Goal: Entertainment & Leisure: Consume media (video, audio)

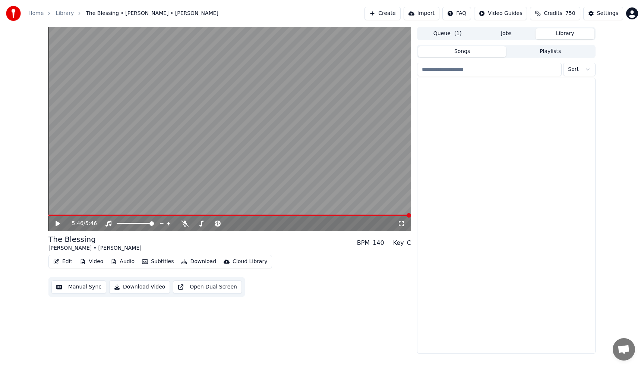
scroll to position [3549, 0]
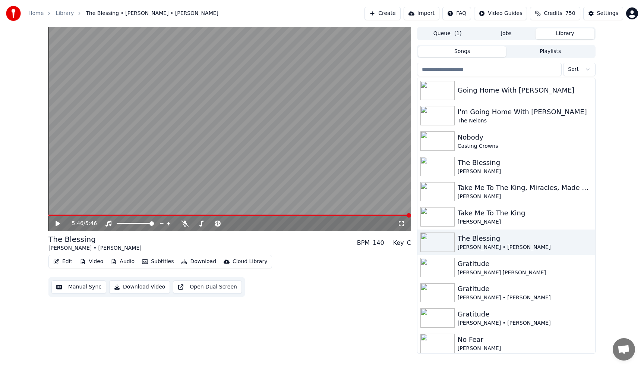
click at [254, 219] on div "5:46 / 5:46" at bounding box center [229, 223] width 363 height 15
click at [253, 223] on icon at bounding box center [254, 223] width 7 height 7
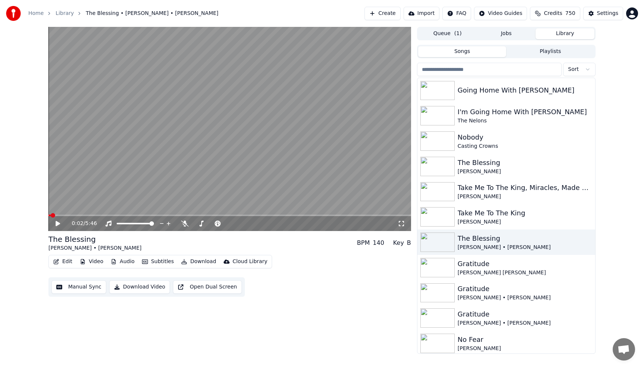
click at [50, 215] on span at bounding box center [49, 214] width 2 height 1
click at [57, 224] on icon at bounding box center [58, 223] width 4 height 5
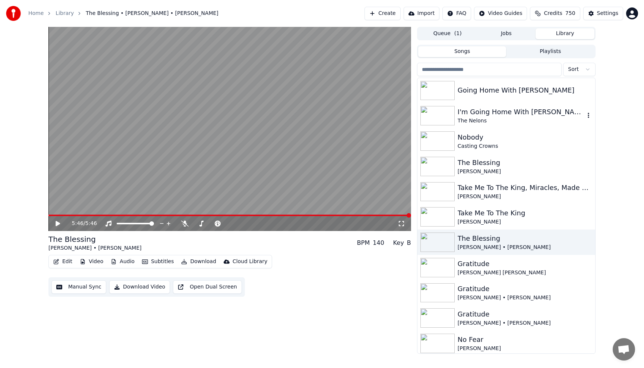
click at [469, 113] on div "I'm Going Home With [PERSON_NAME]" at bounding box center [521, 112] width 127 height 10
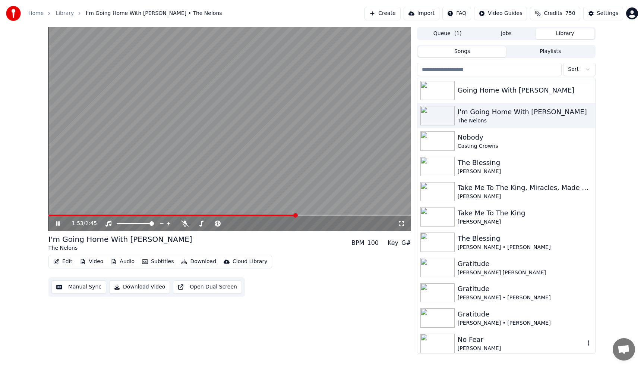
click at [476, 340] on div "No Fear" at bounding box center [521, 339] width 127 height 10
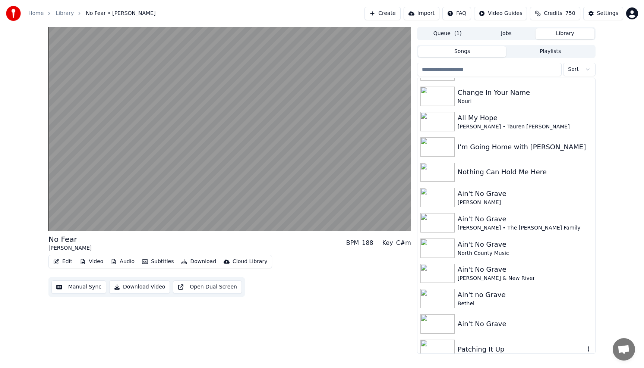
scroll to position [4116, 0]
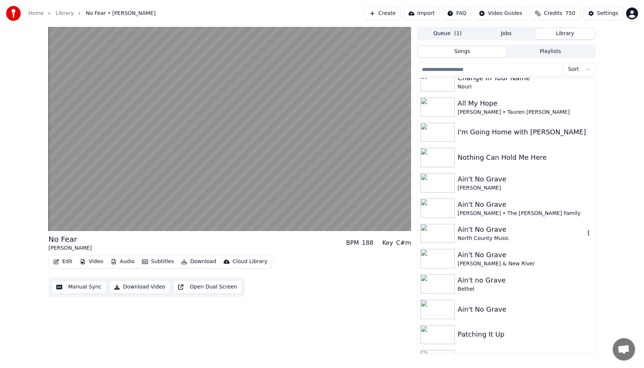
click at [479, 233] on div "Ain't No Grave" at bounding box center [521, 229] width 127 height 10
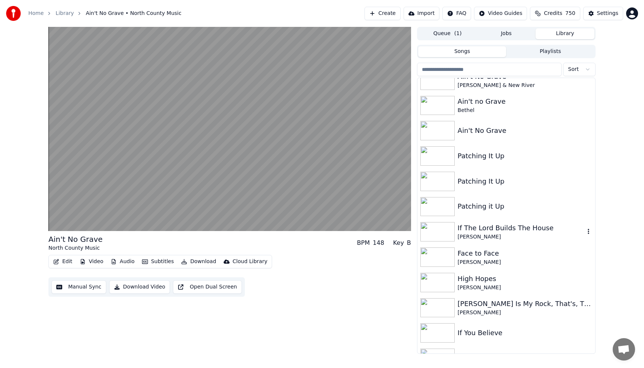
scroll to position [4310, 0]
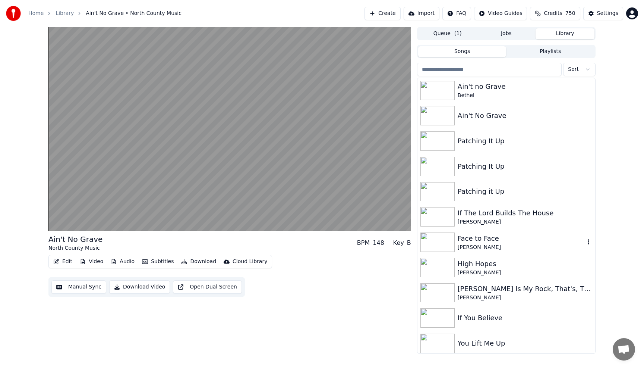
click at [479, 233] on div "Face to Face" at bounding box center [521, 238] width 127 height 10
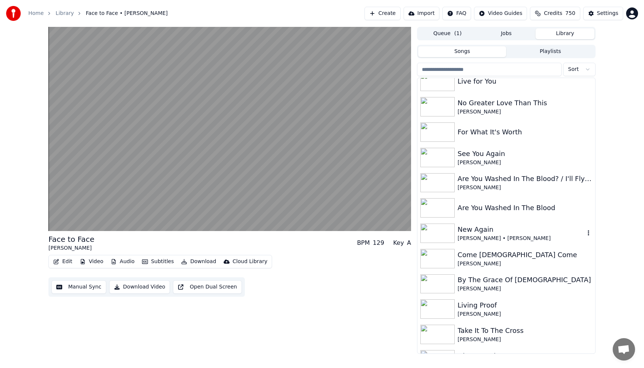
scroll to position [4638, 0]
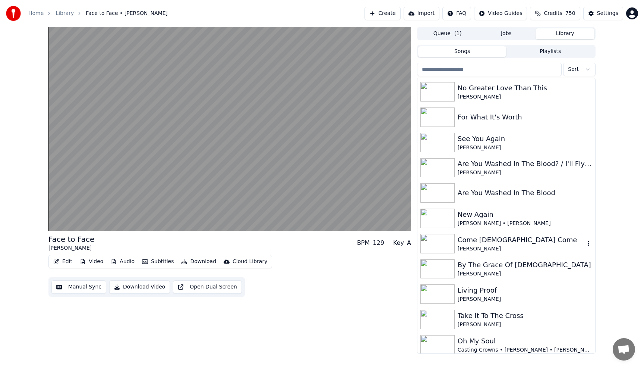
click at [479, 233] on div "Come [DEMOGRAPHIC_DATA] Come [PERSON_NAME]" at bounding box center [507, 243] width 178 height 25
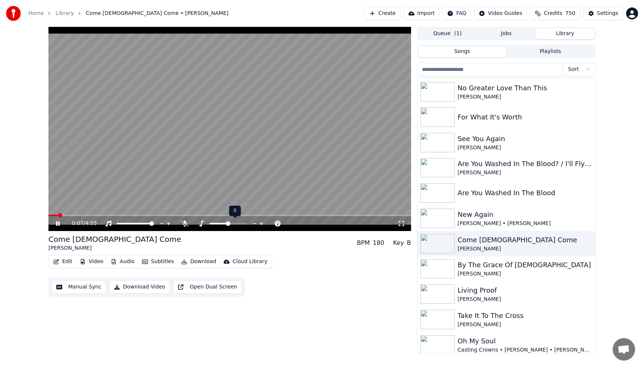
click at [263, 224] on icon at bounding box center [261, 223] width 7 height 7
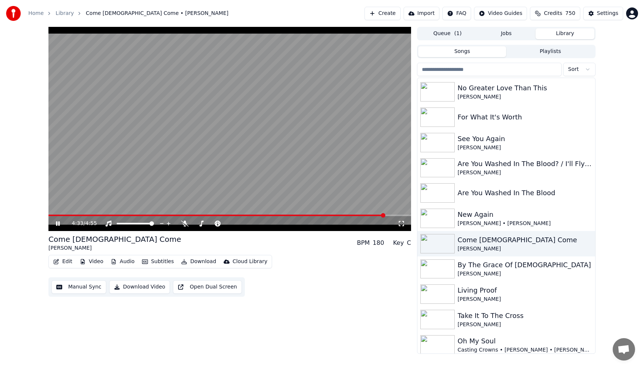
click at [290, 191] on video at bounding box center [229, 129] width 363 height 204
